Goal: Check status

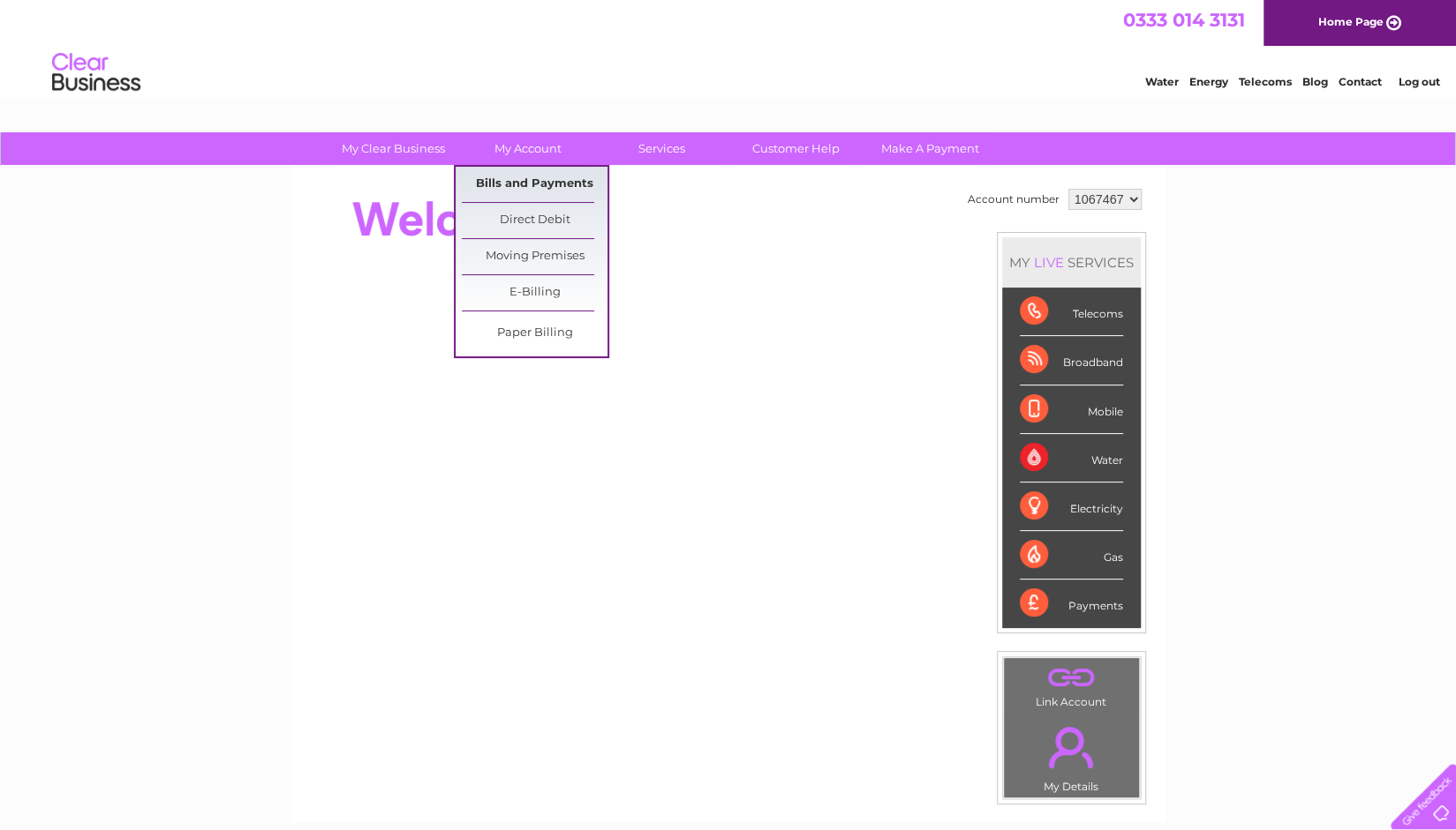
click at [556, 183] on link "Bills and Payments" at bounding box center [535, 184] width 145 height 35
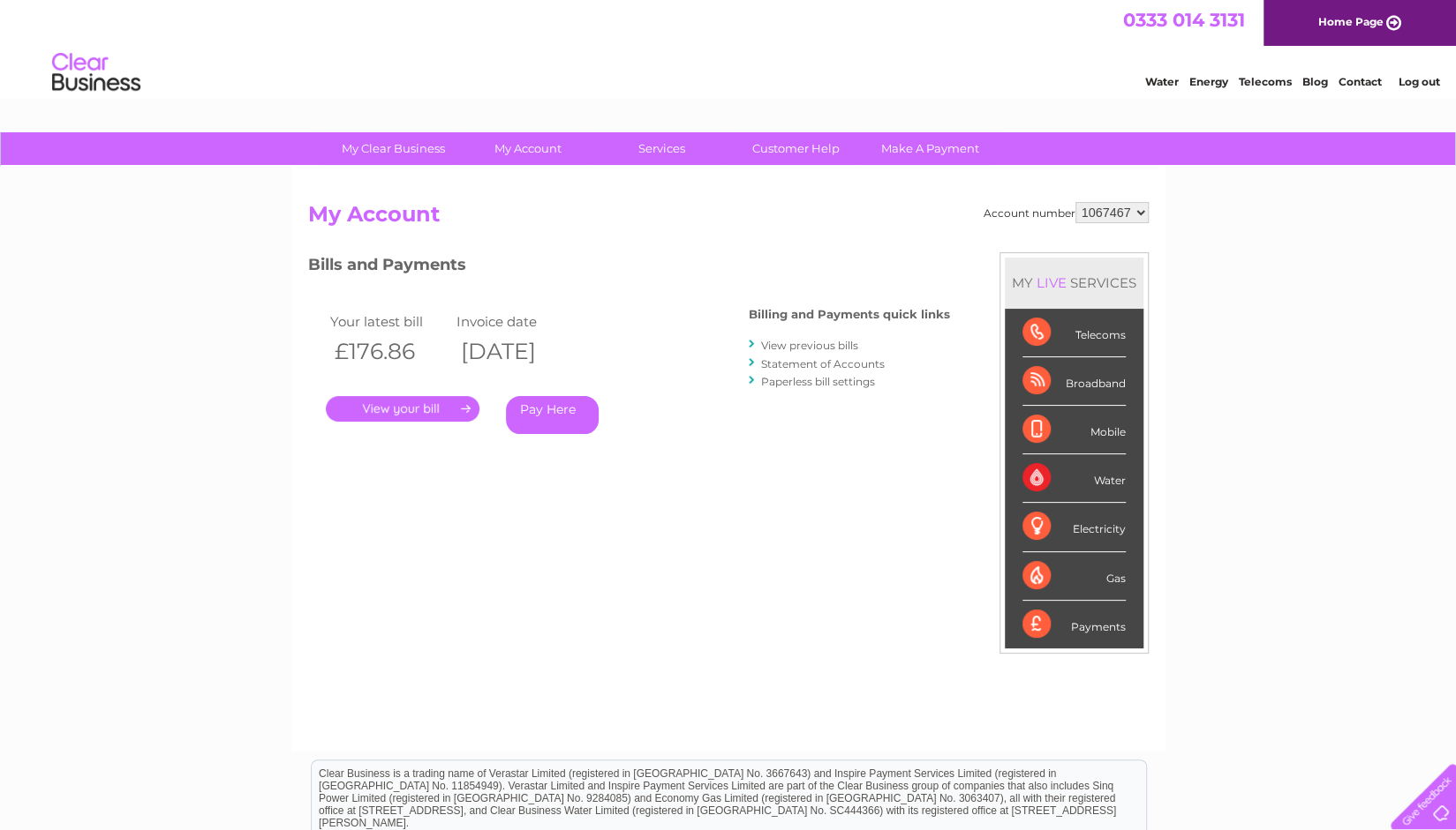
click at [819, 363] on link "Statement of Accounts" at bounding box center [822, 364] width 123 height 13
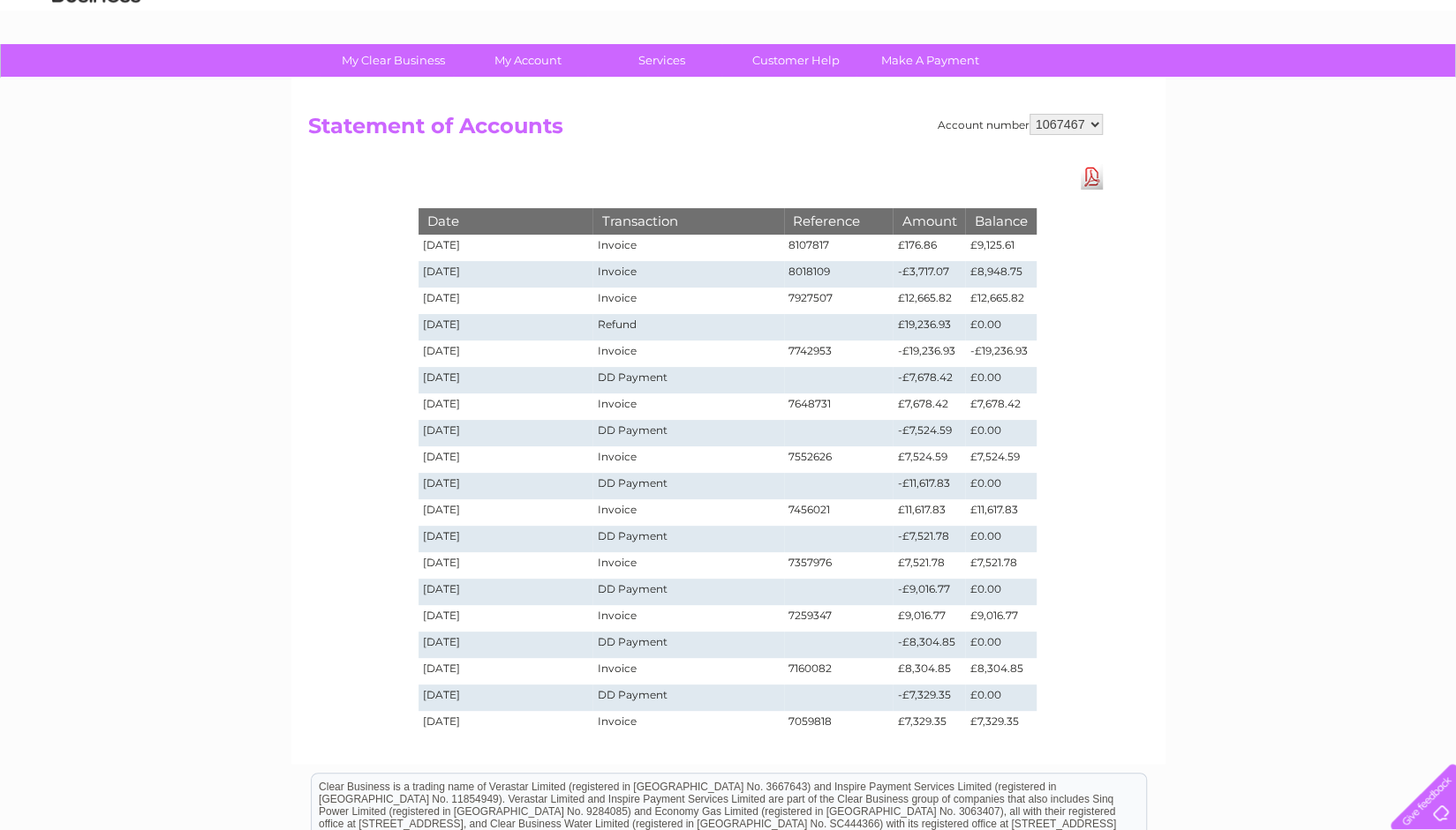
scroll to position [90, 0]
